Goal: Information Seeking & Learning: Learn about a topic

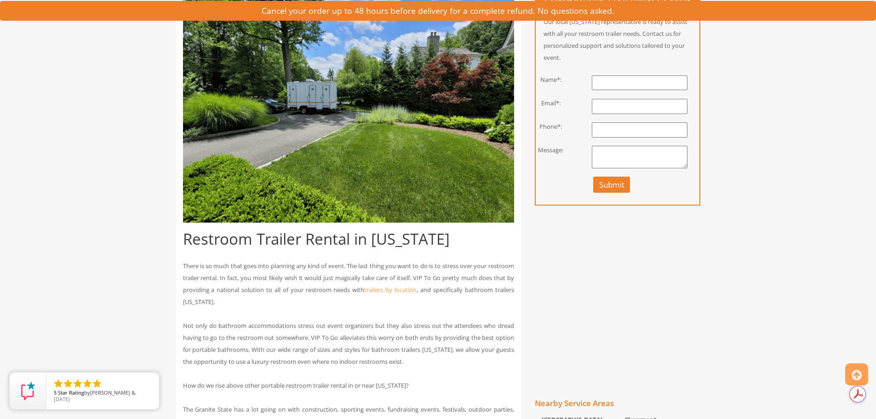
scroll to position [276, 0]
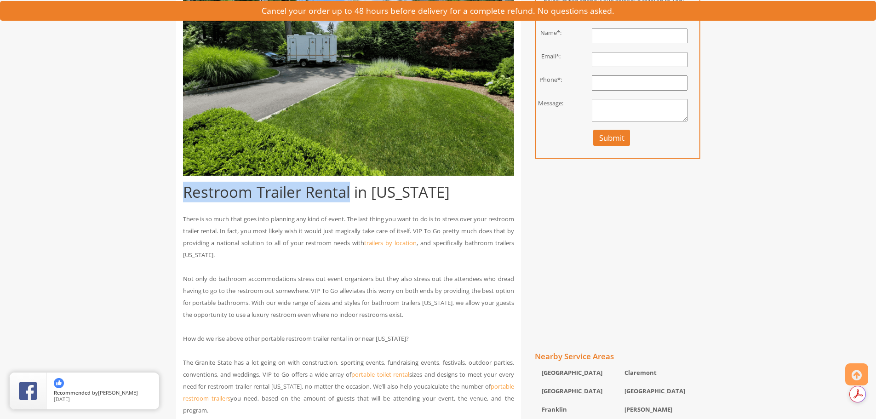
drag, startPoint x: 185, startPoint y: 192, endPoint x: 349, endPoint y: 191, distance: 163.8
click at [349, 191] on h1 "Restroom Trailer Rental in [US_STATE]" at bounding box center [348, 192] width 331 height 17
copy h1 "Restroom Trailer Rental"
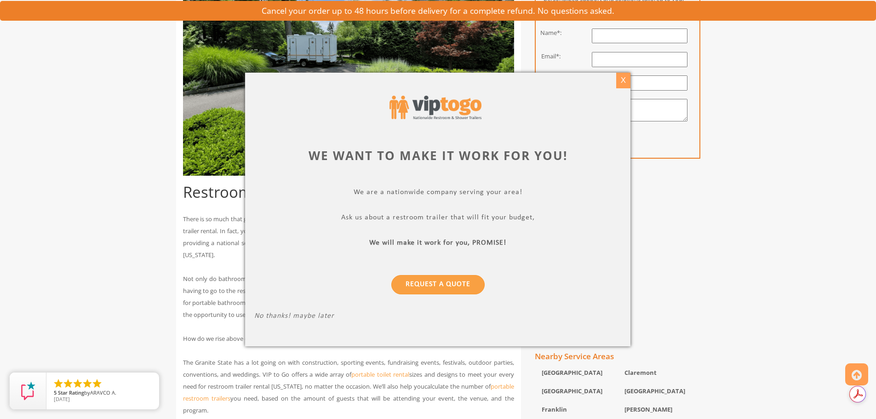
click at [623, 78] on div "X" at bounding box center [623, 81] width 14 height 16
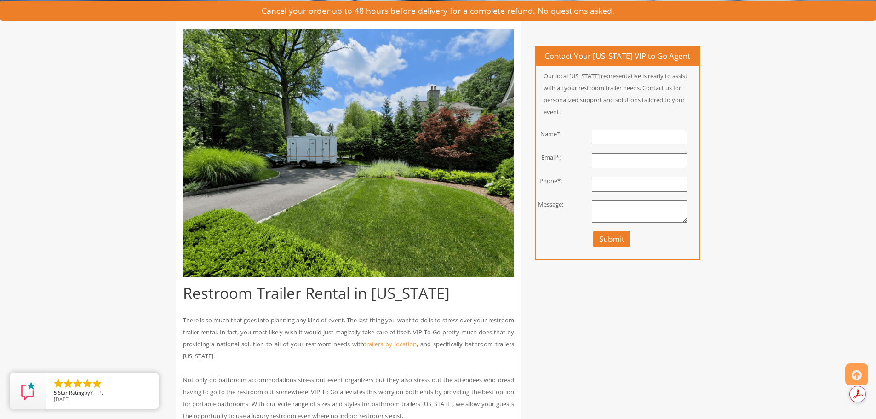
scroll to position [184, 0]
